Goal: Information Seeking & Learning: Learn about a topic

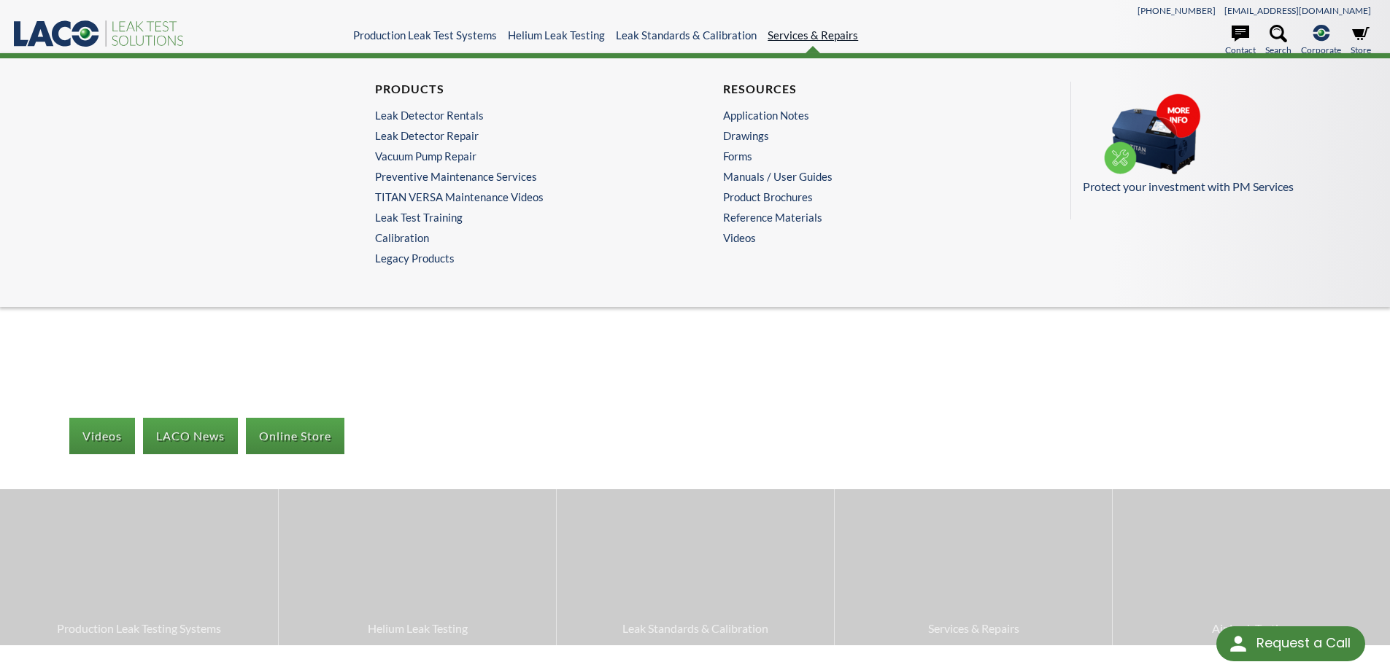
click at [767, 39] on link "Services & Repairs" at bounding box center [812, 34] width 90 height 13
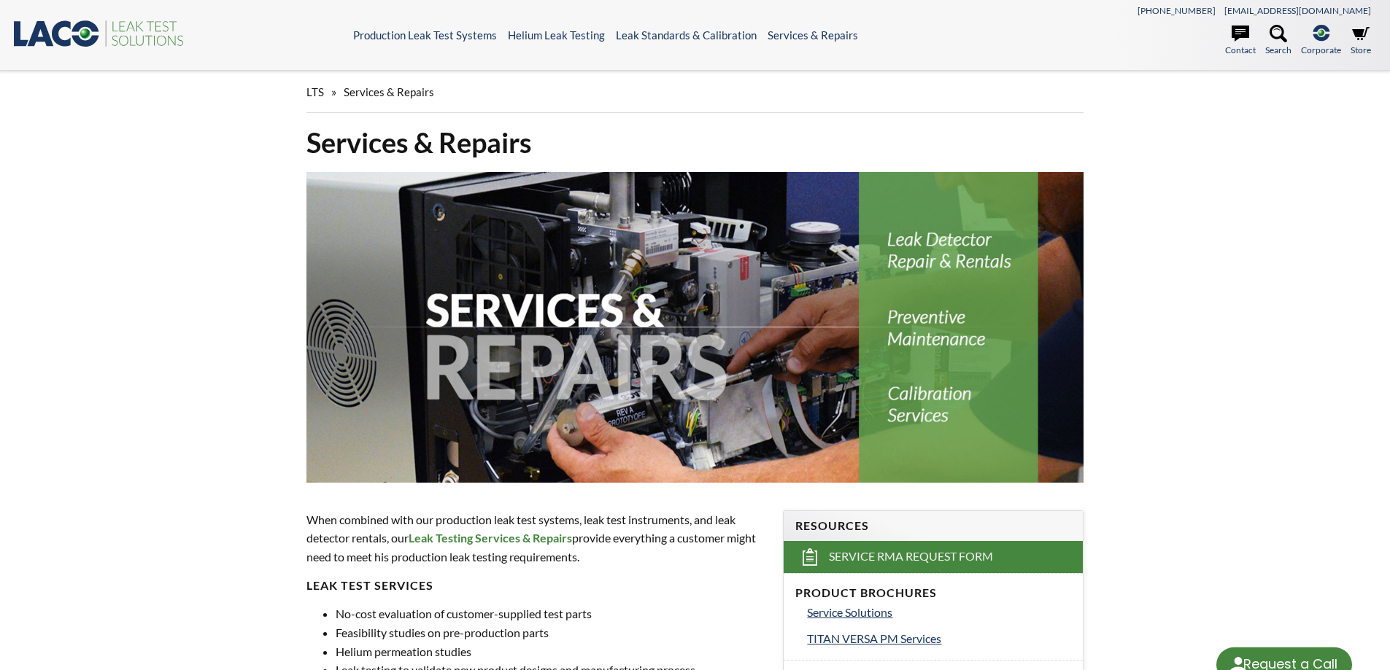
select select "Language Translate Widget"
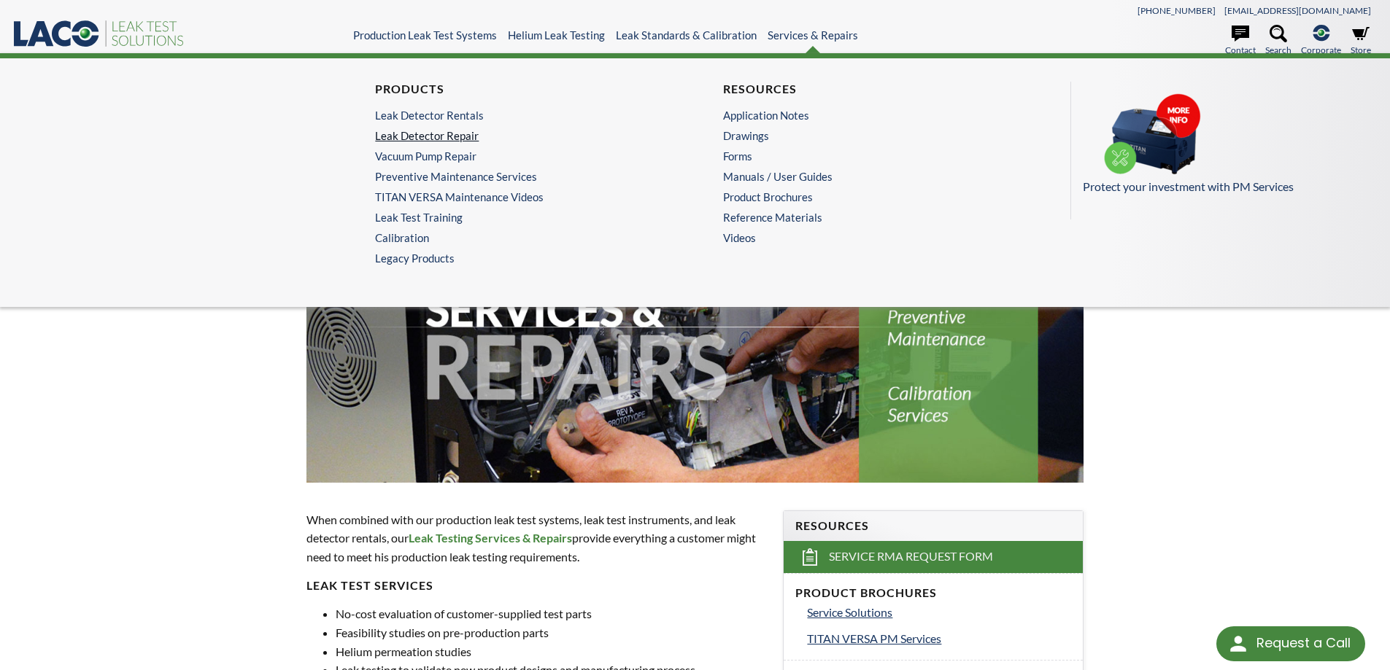
click at [459, 134] on link "Leak Detector Repair" at bounding box center [517, 135] width 285 height 13
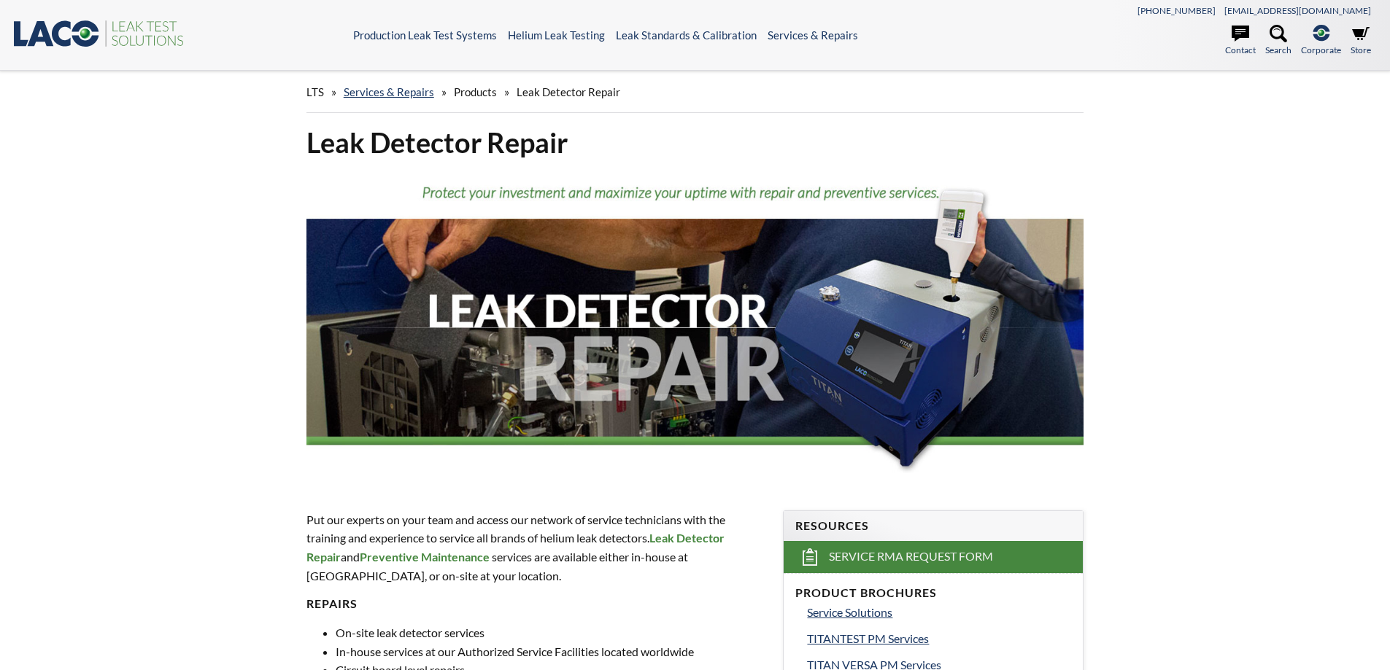
select select "Language Translate Widget"
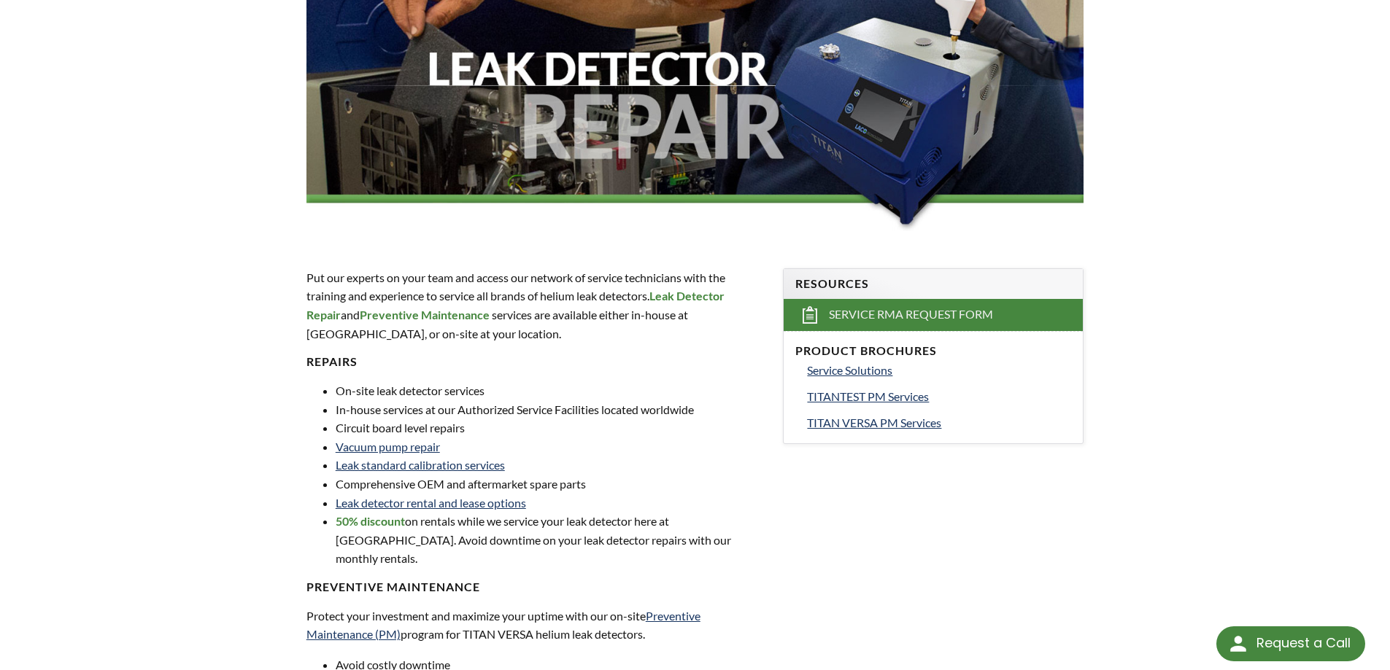
scroll to position [292, 0]
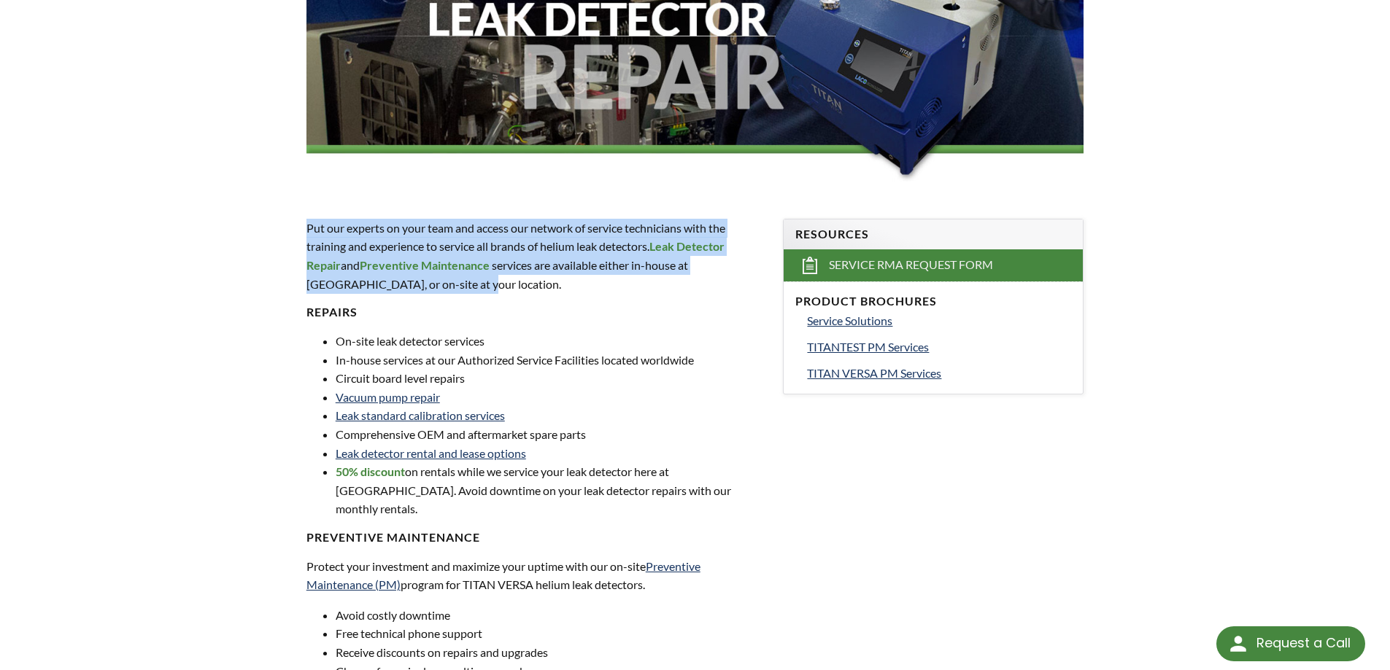
drag, startPoint x: 411, startPoint y: 286, endPoint x: 302, endPoint y: 231, distance: 122.3
click at [302, 231] on div "Put our experts on your team and access our network of service technicians with…" at bounding box center [536, 475] width 477 height 558
drag, startPoint x: 360, startPoint y: 220, endPoint x: 362, endPoint y: 237, distance: 16.9
click at [360, 220] on p "Put our experts on your team and access our network of service technicians with…" at bounding box center [536, 256] width 460 height 74
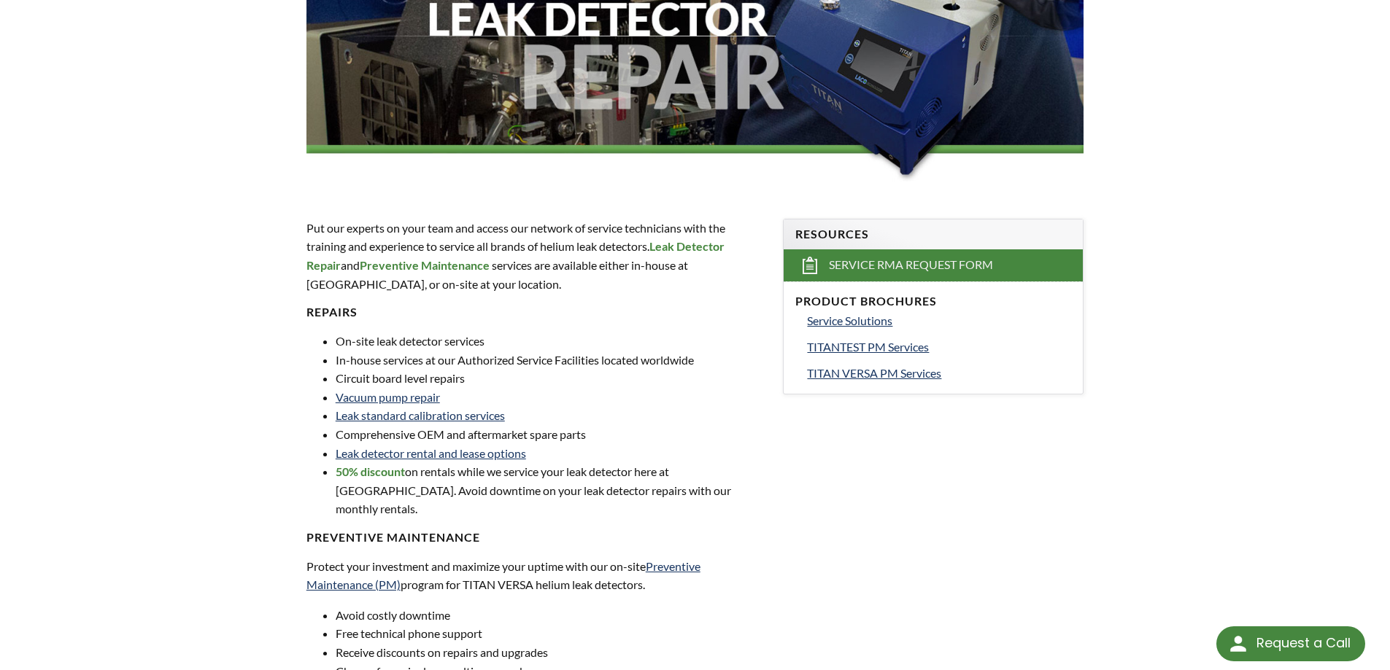
click at [310, 256] on p "Put our experts on your team and access our network of service technicians with…" at bounding box center [536, 256] width 460 height 74
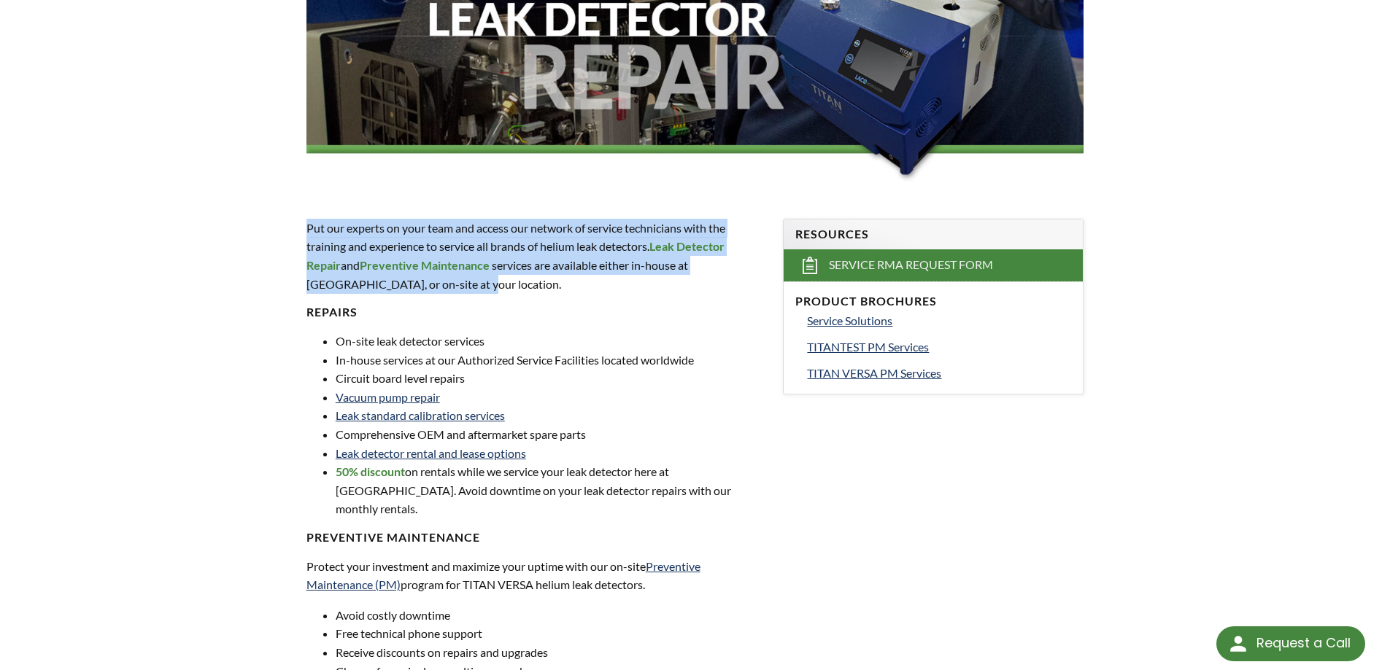
drag, startPoint x: 314, startPoint y: 244, endPoint x: 298, endPoint y: 228, distance: 22.2
click at [298, 228] on div "Put our experts on your team and access our network of service technicians with…" at bounding box center [536, 475] width 477 height 558
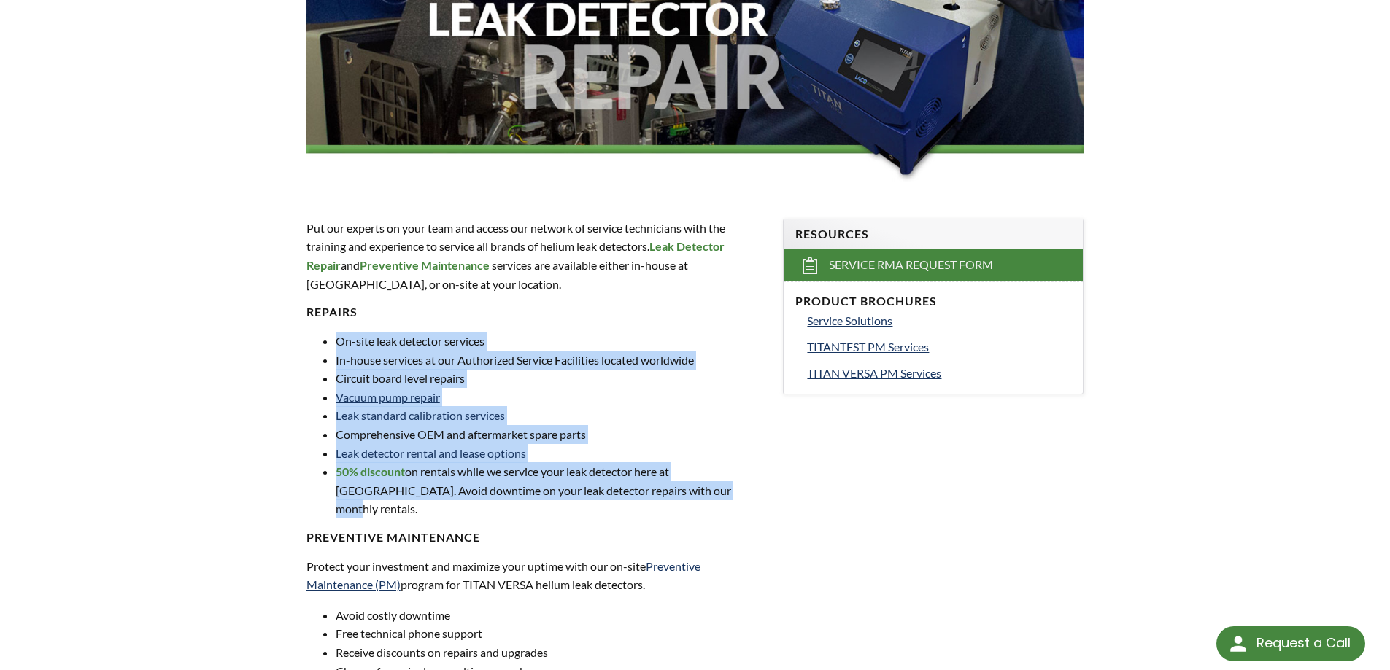
drag, startPoint x: 673, startPoint y: 492, endPoint x: 317, endPoint y: 341, distance: 386.1
click at [317, 341] on ul "On-site leak detector services In-house services at our Authorized Service Faci…" at bounding box center [536, 425] width 460 height 187
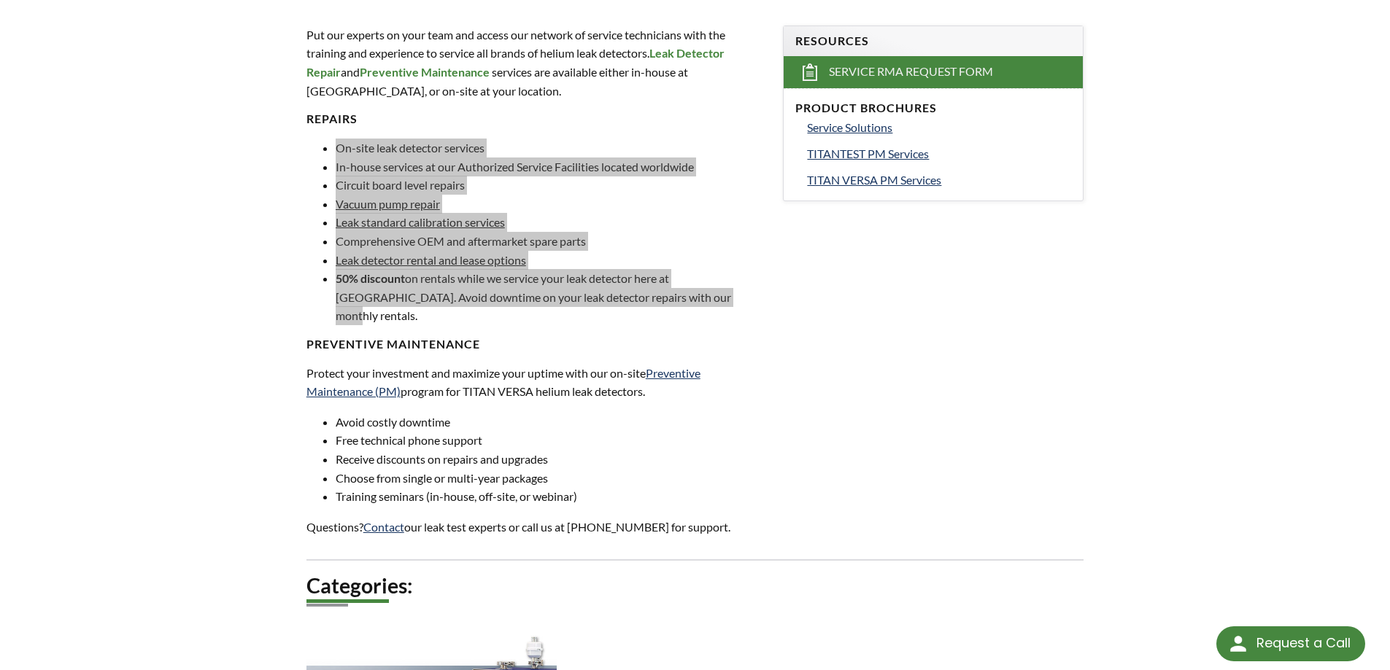
scroll to position [487, 0]
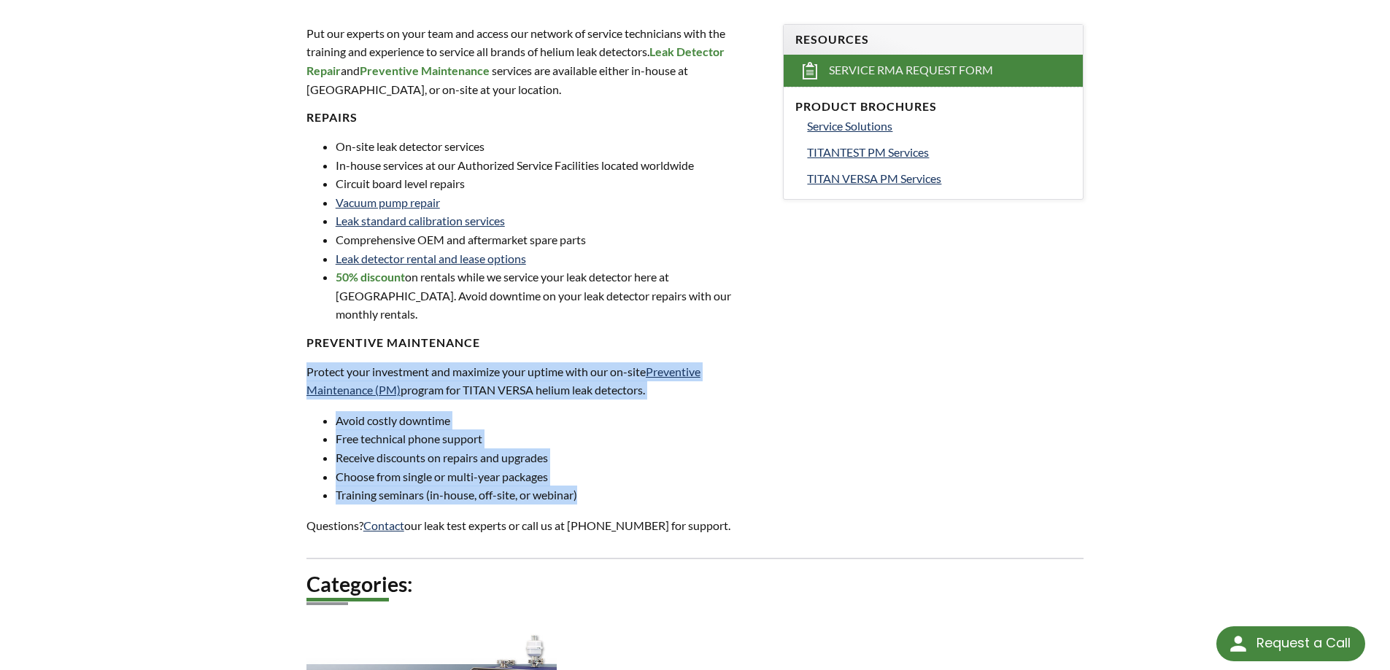
drag, startPoint x: 584, startPoint y: 478, endPoint x: 306, endPoint y: 350, distance: 305.9
click at [306, 350] on div "Put our experts on your team and access our network of service technicians with…" at bounding box center [536, 279] width 460 height 511
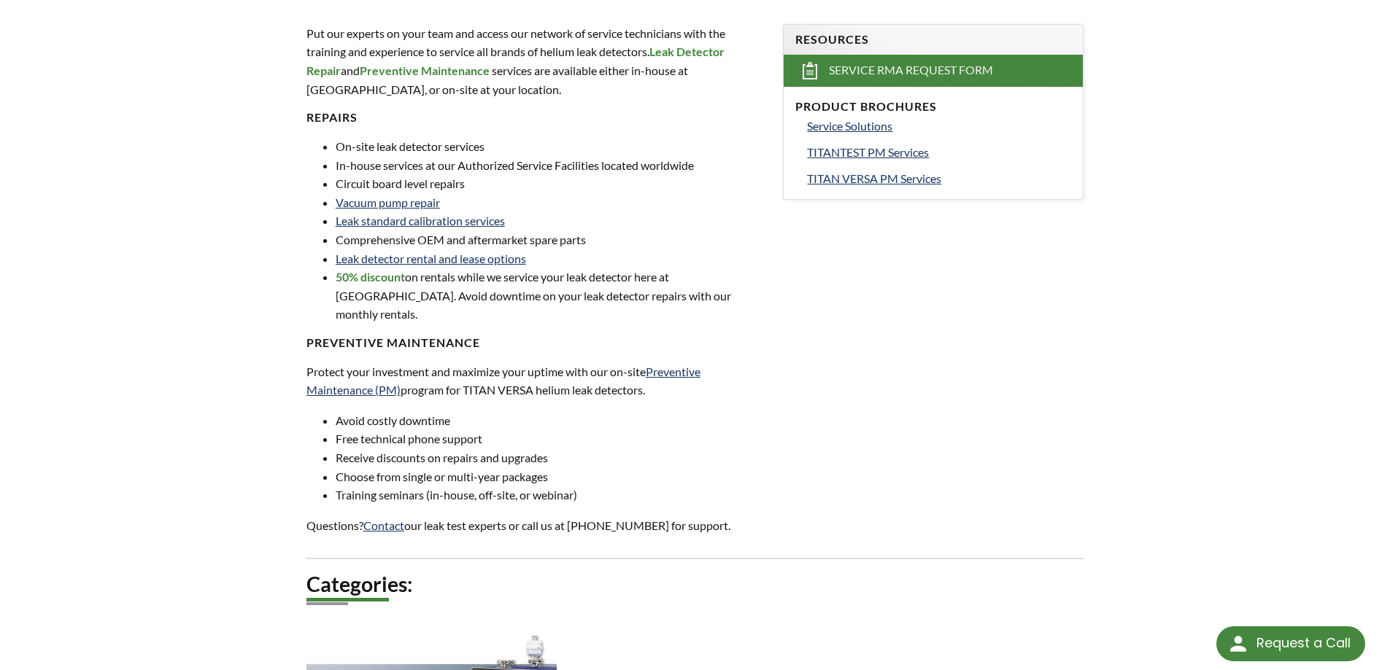
click at [263, 409] on div "Leak Detector Repair Put our experts on your team and access our network of ser…" at bounding box center [695, 229] width 934 height 1183
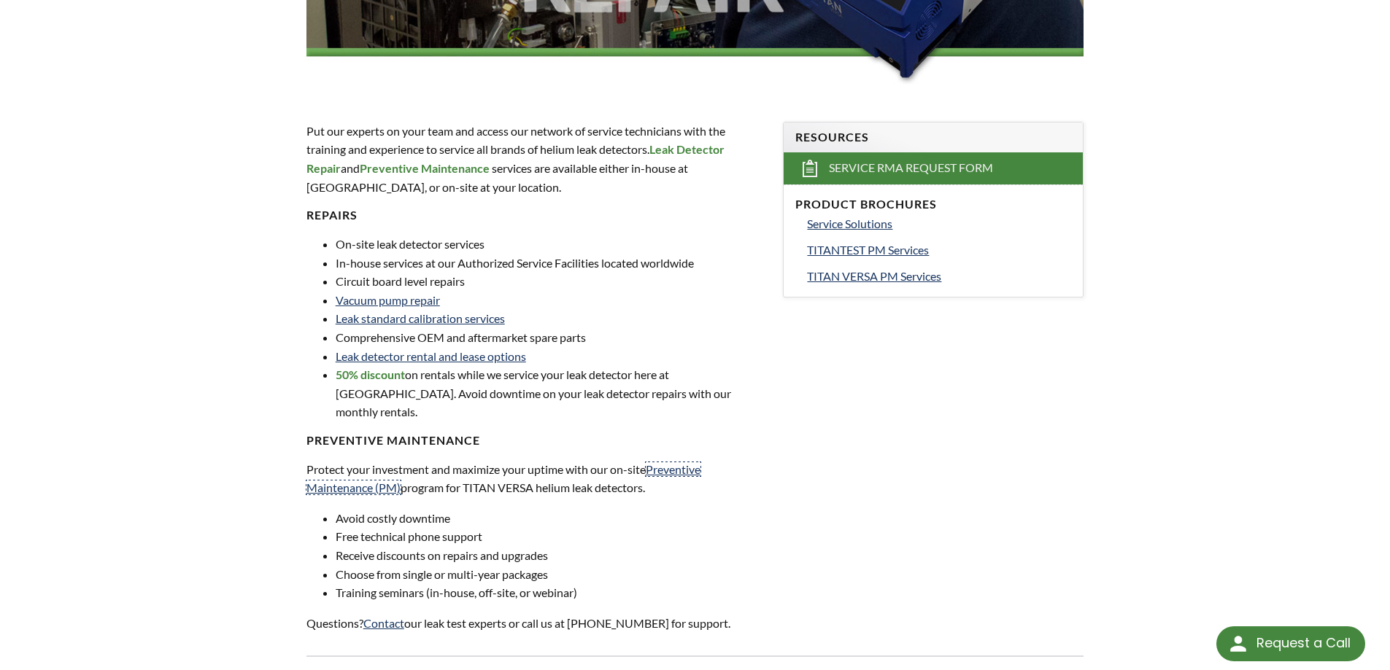
scroll to position [681, 0]
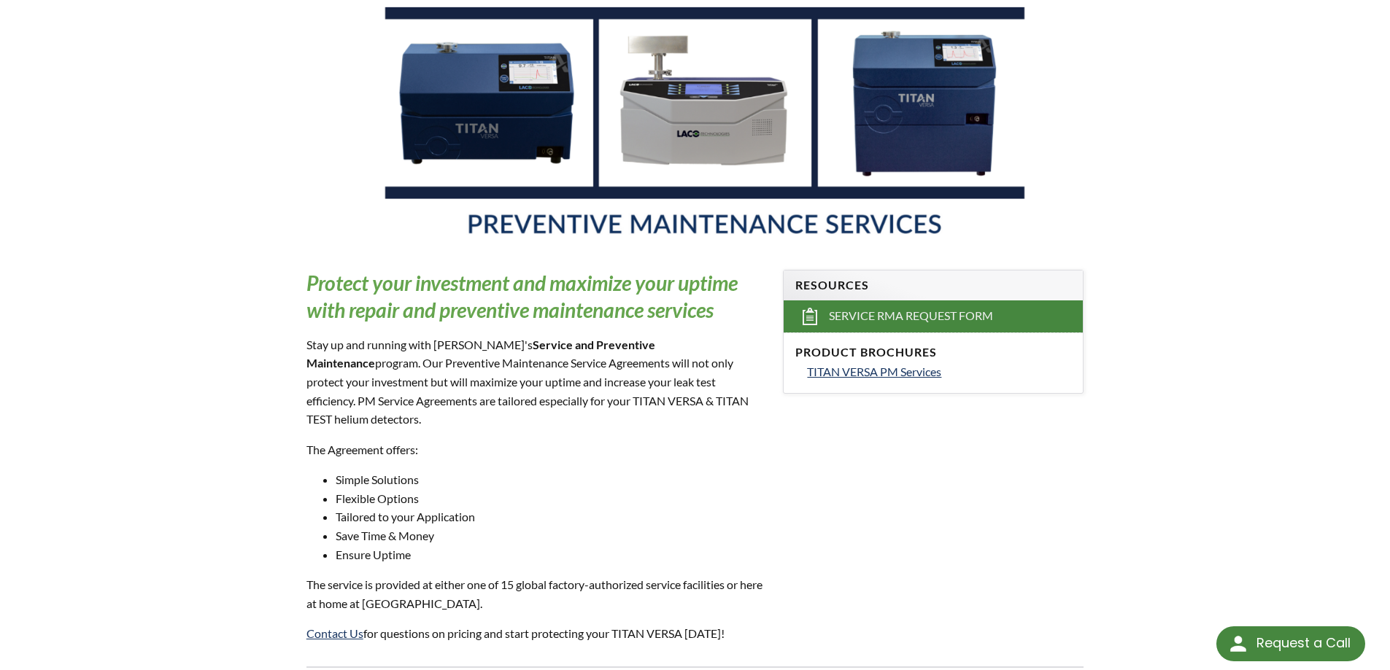
scroll to position [87, 0]
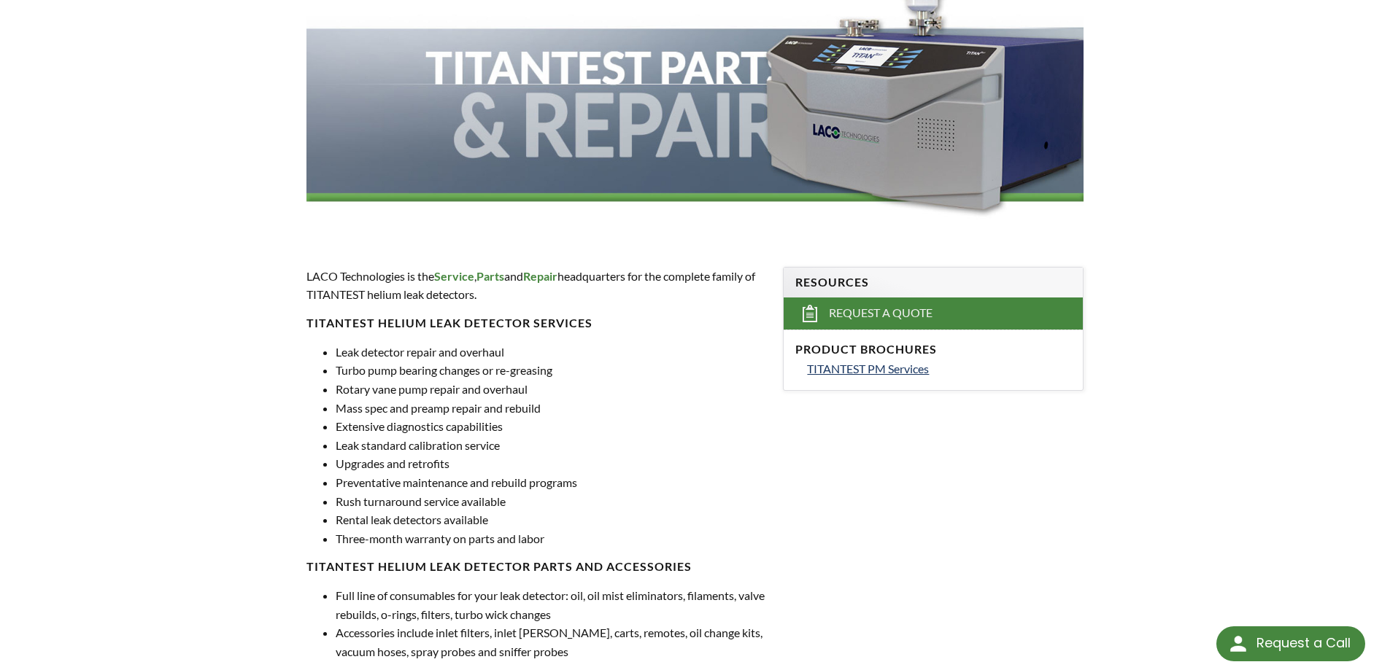
scroll to position [389, 0]
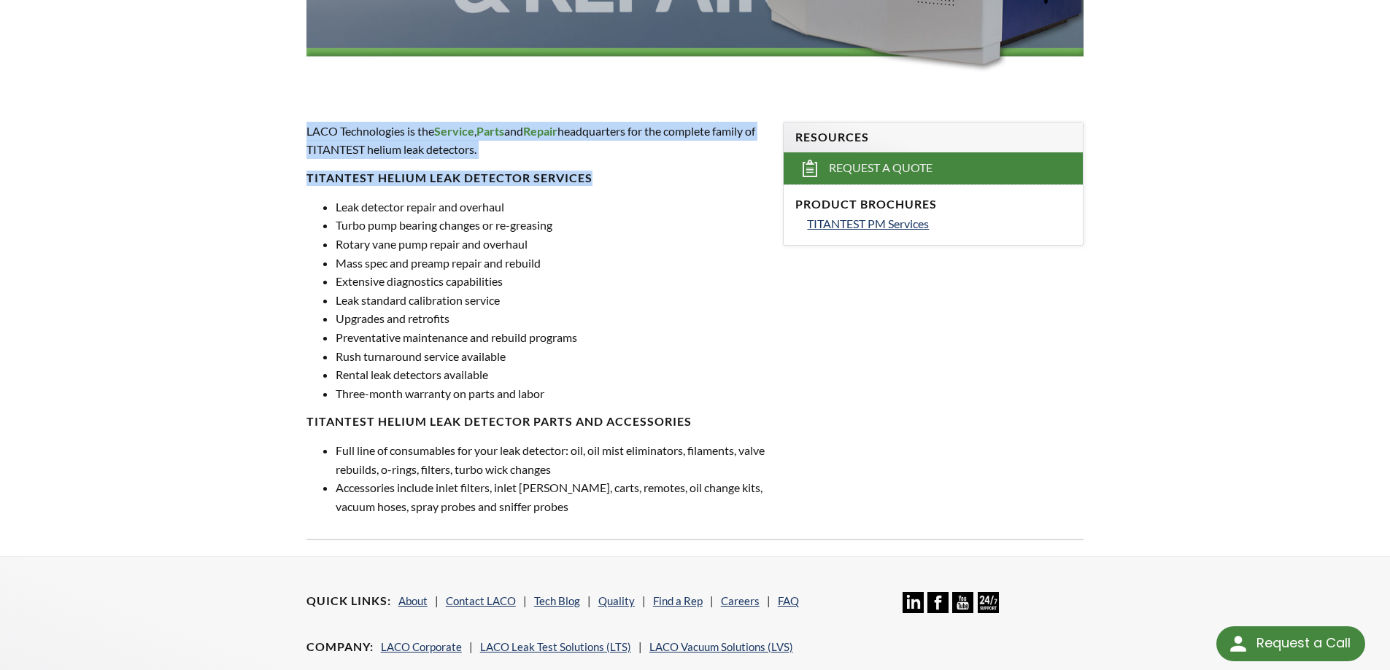
drag, startPoint x: 567, startPoint y: 179, endPoint x: 294, endPoint y: 179, distance: 272.8
click at [294, 179] on div "TITANTEST Leak Detector Parts & Repair LACO Technologies is the Service , Parts…" at bounding box center [695, 146] width 934 height 820
click at [341, 179] on strong "TitanTest Helium Leak Detector Services" at bounding box center [449, 178] width 286 height 14
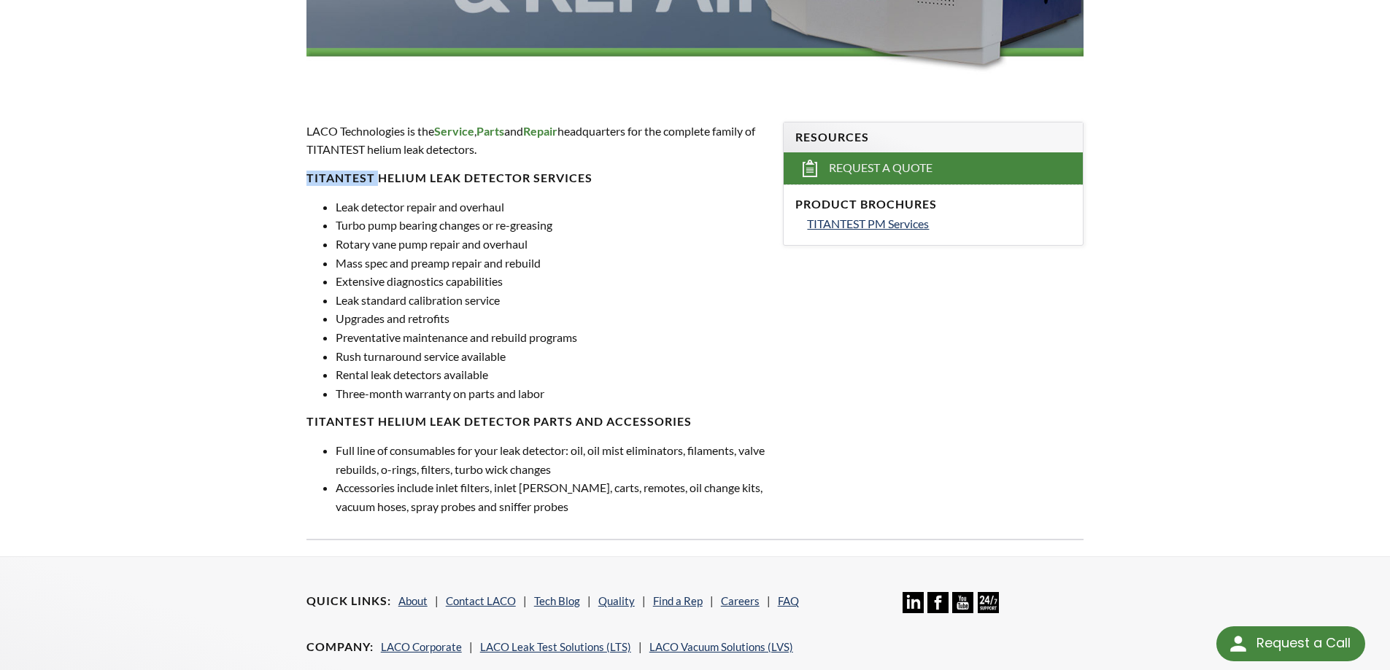
click at [341, 179] on strong "TitanTest Helium Leak Detector Services" at bounding box center [449, 178] width 286 height 14
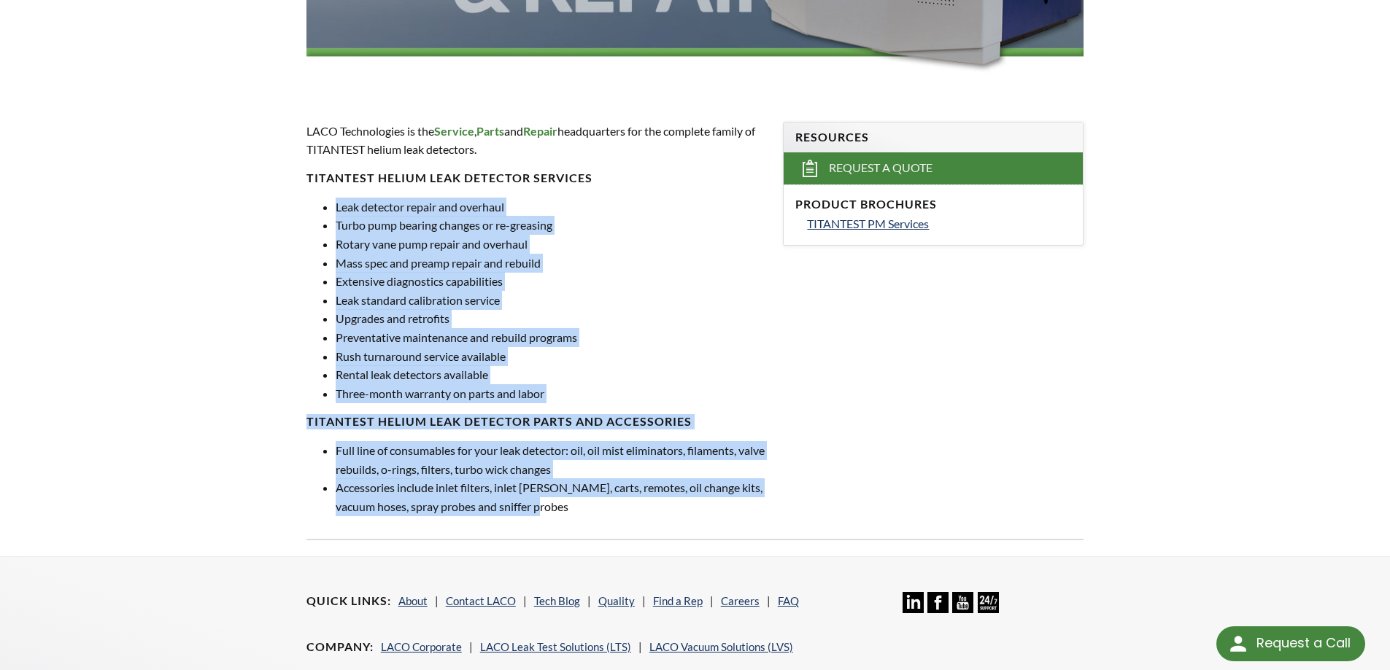
drag, startPoint x: 568, startPoint y: 491, endPoint x: 325, endPoint y: 205, distance: 375.7
click at [325, 205] on div "LACO Technologies is the Service , Parts and Repair headquarters for the comple…" at bounding box center [536, 319] width 460 height 395
copy div "Leak detector repair and overhaul Turbo pump bearing changes or re-greasing Rot…"
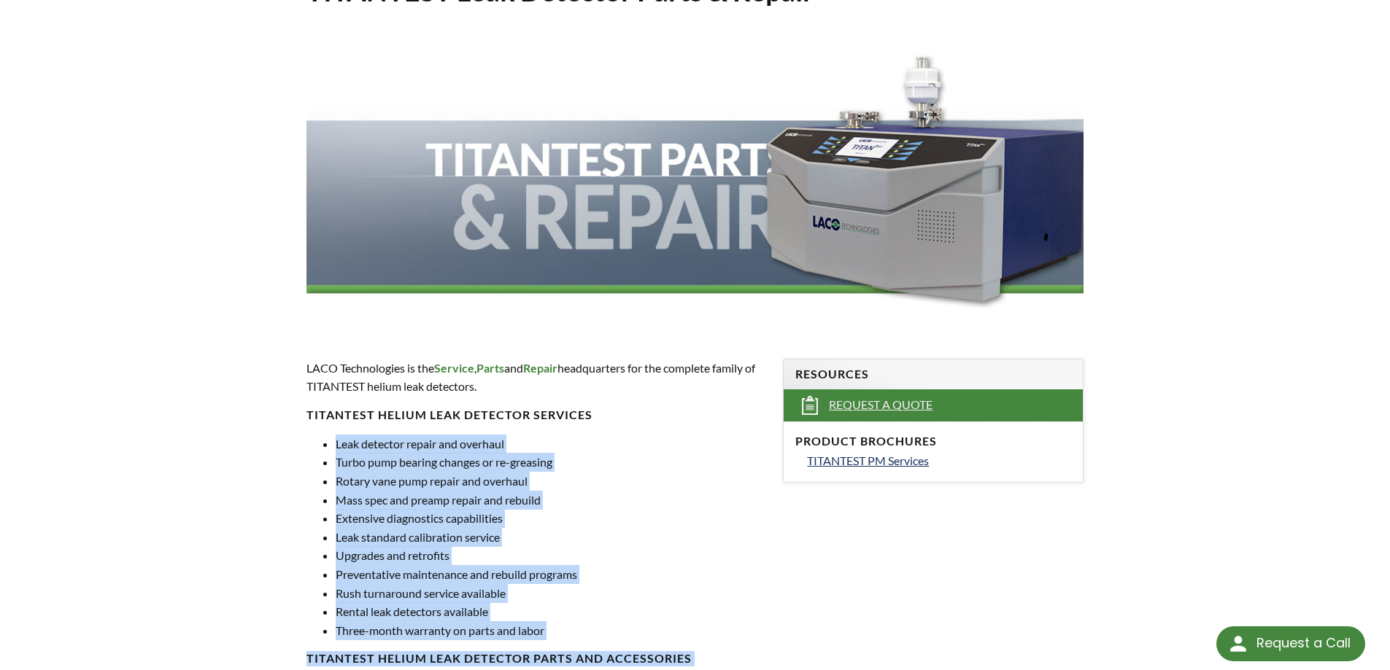
scroll to position [0, 0]
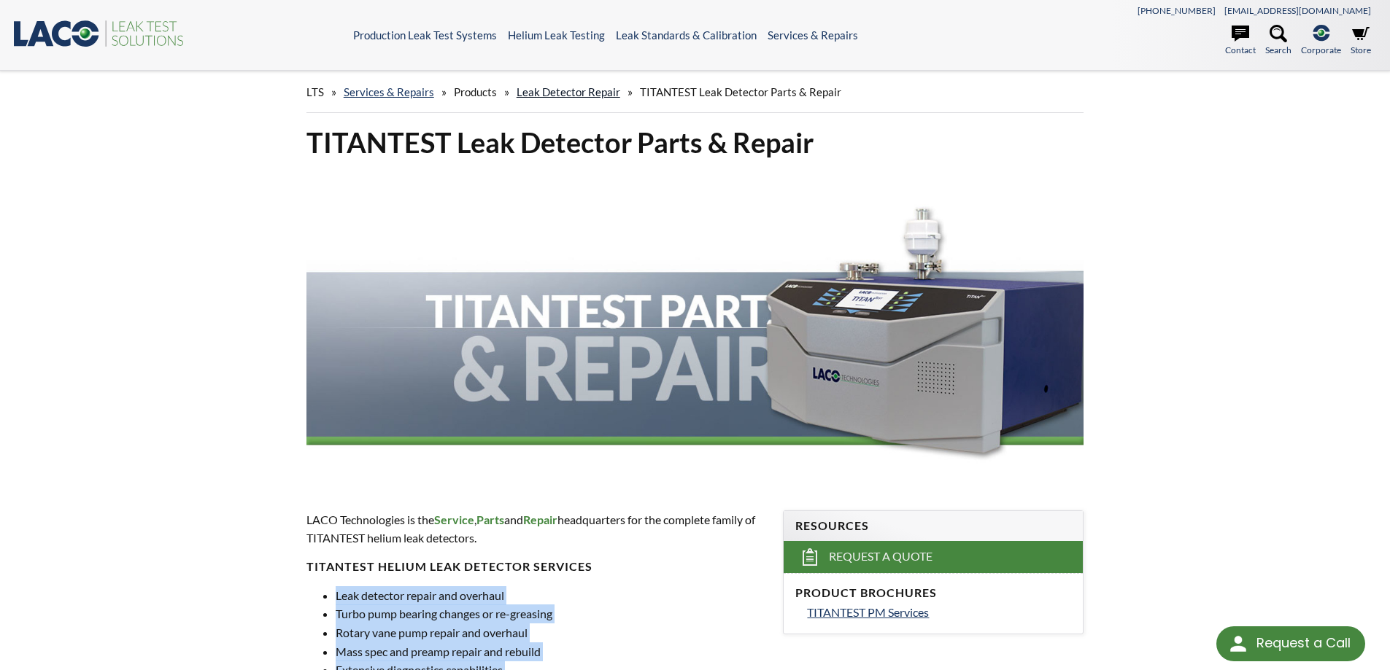
click at [557, 93] on link "Leak Detector Repair" at bounding box center [569, 91] width 104 height 13
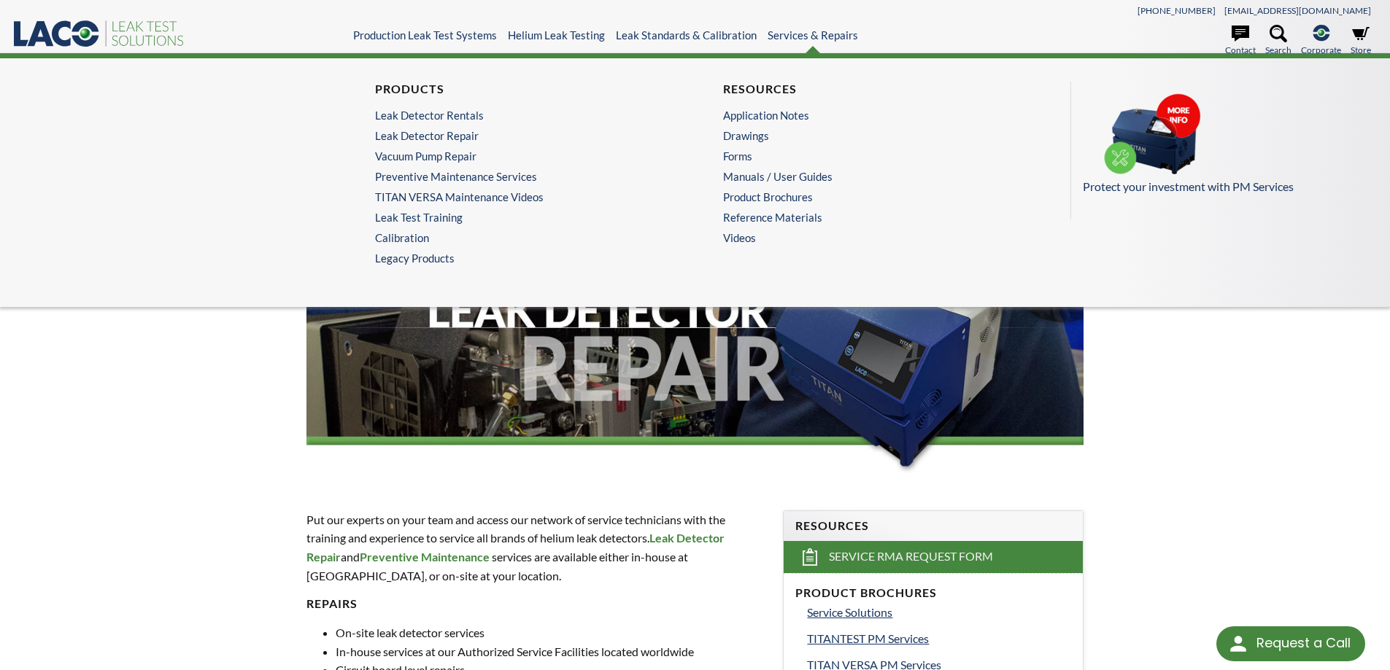
click at [454, 163] on ul "Products Leak Detector Rentals Leak Detector Repair Vacuum Pump Repair Preventi…" at bounding box center [521, 173] width 292 height 183
click at [452, 156] on link "Vacuum Pump Repair" at bounding box center [517, 156] width 285 height 13
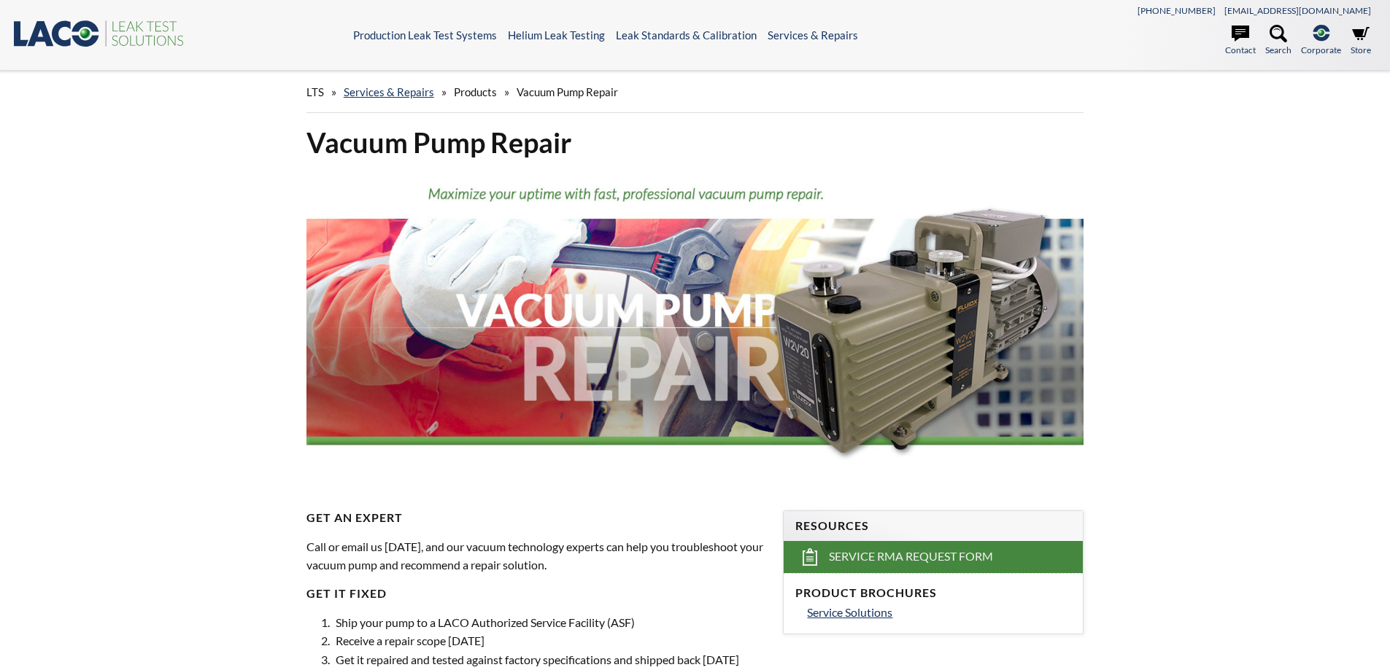
select select "Language Translate Widget"
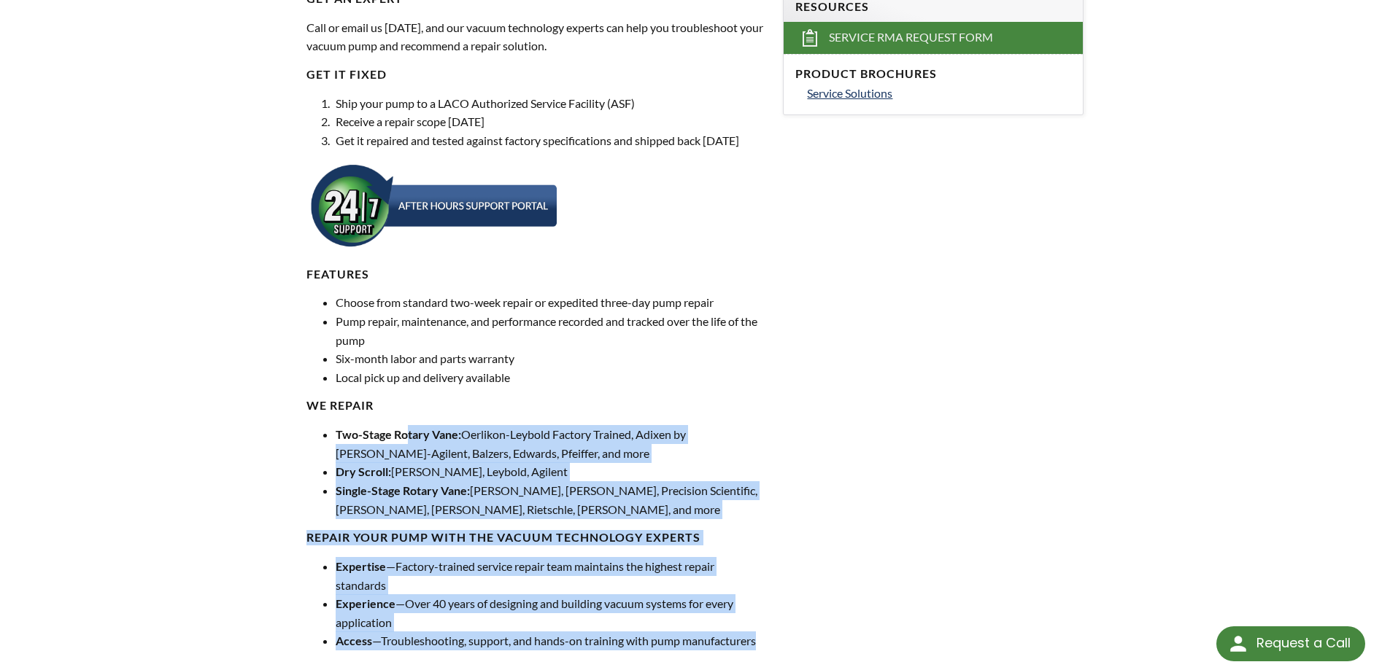
scroll to position [487, 0]
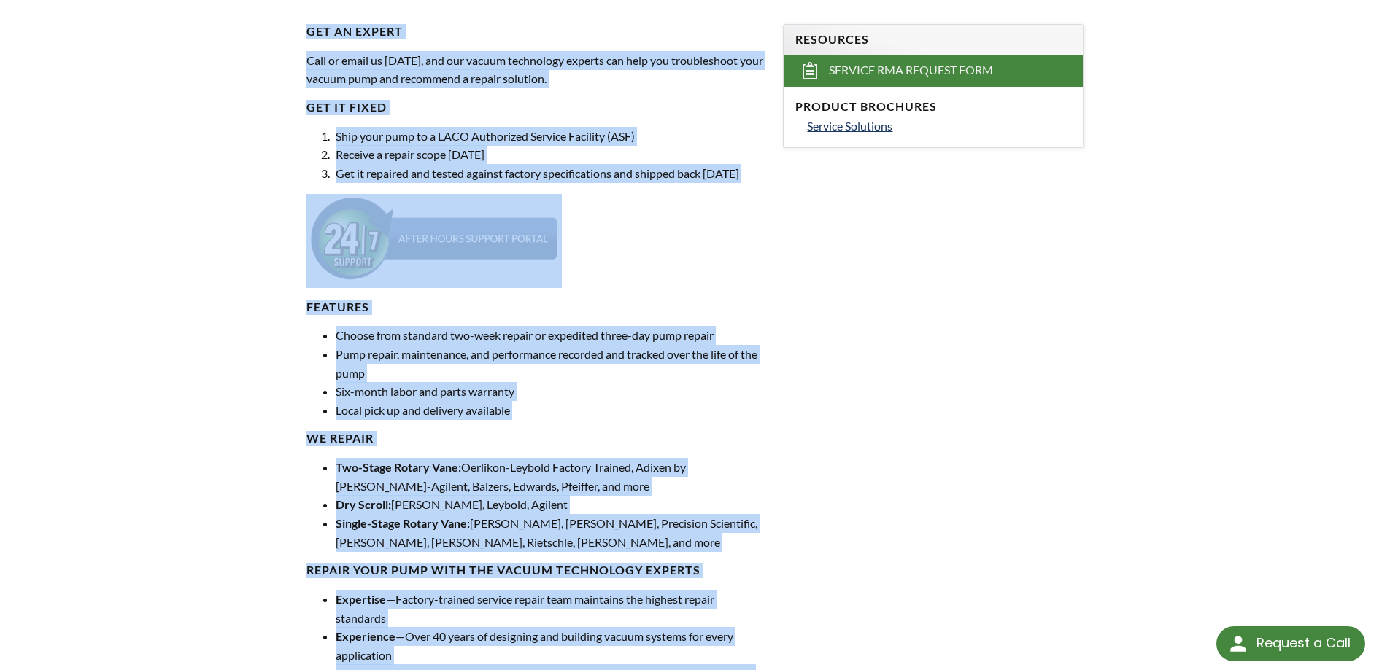
drag, startPoint x: 625, startPoint y: 537, endPoint x: 290, endPoint y: 48, distance: 592.9
click at [290, 48] on div "Vacuum Pump Repair Get an expert Call or email us [DATE], and our vacuum techno…" at bounding box center [695, 296] width 934 height 1317
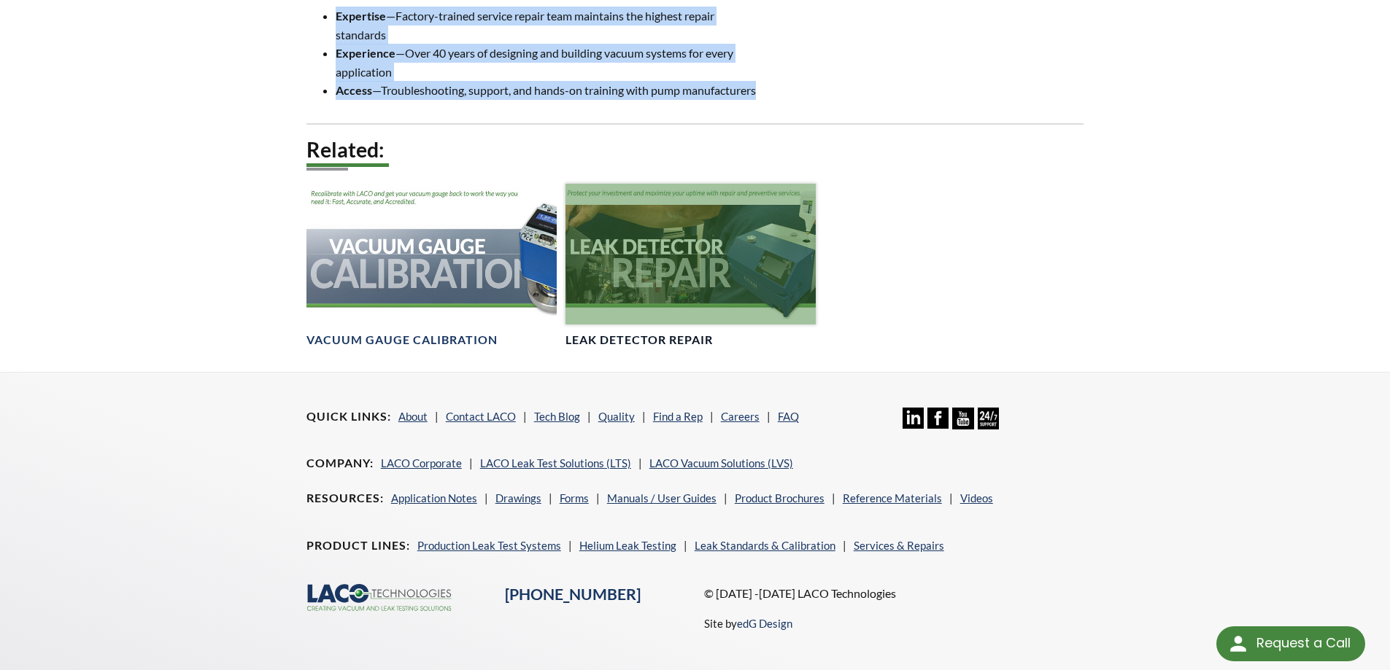
scroll to position [584, 0]
